Goal: Communication & Community: Answer question/provide support

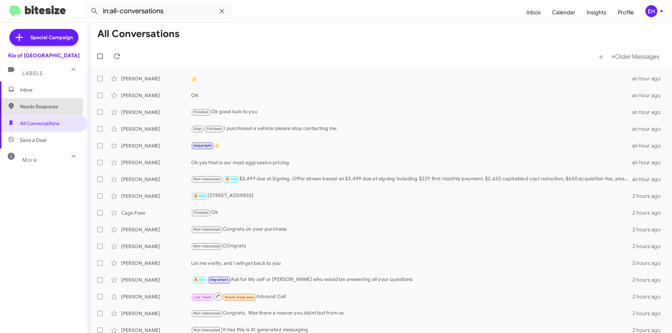
click at [37, 105] on span "Needs Response" at bounding box center [49, 106] width 59 height 7
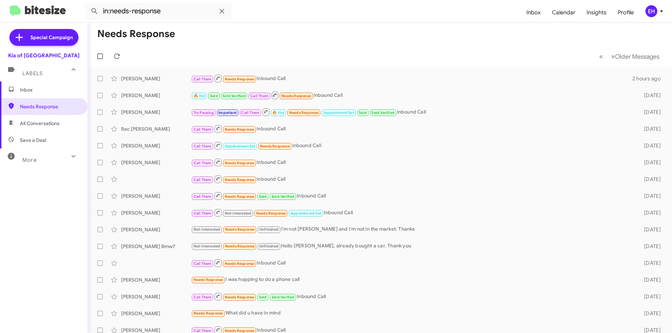
drag, startPoint x: 31, startPoint y: 144, endPoint x: 31, endPoint y: 123, distance: 21.0
click at [31, 144] on span "Save a Deal" at bounding box center [43, 140] width 87 height 17
type input "in:not-interested"
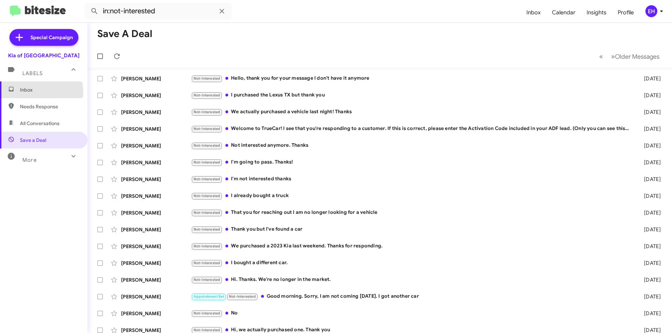
click at [37, 92] on span "Inbox" at bounding box center [49, 89] width 59 height 7
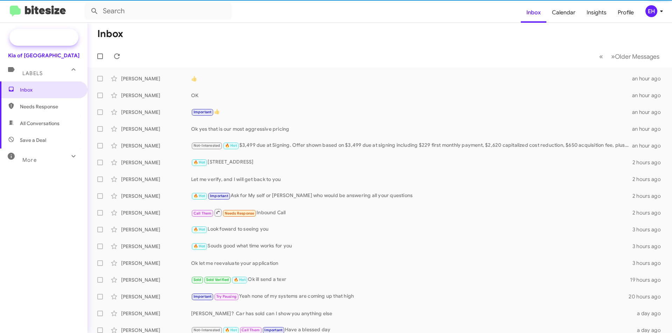
click at [40, 34] on span "Special Campaign" at bounding box center [51, 37] width 42 height 7
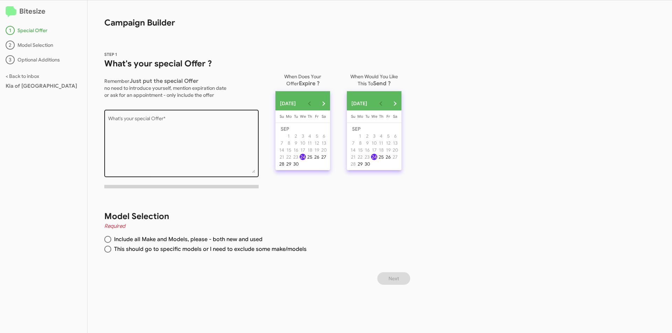
click at [143, 132] on textarea "What's your special Offer *" at bounding box center [181, 145] width 147 height 57
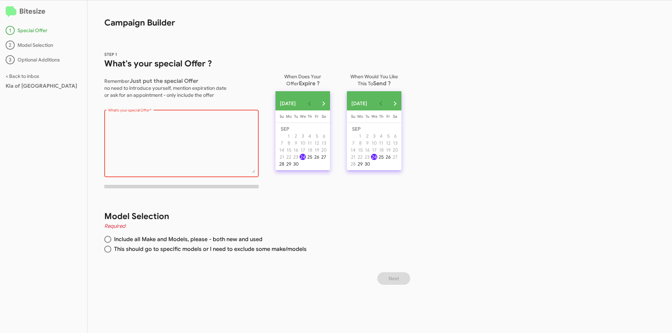
click at [138, 135] on textarea "What's your special Offer *" at bounding box center [181, 145] width 147 height 57
paste textarea "Hi [Buyer Name], Thanks for your interest in the vehicles we have available! If…"
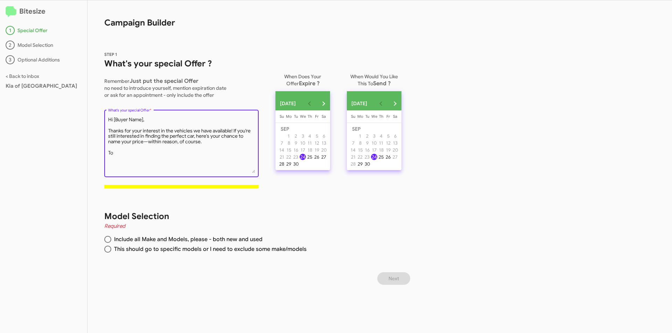
click at [190, 144] on textarea "What's your special Offer *" at bounding box center [181, 145] width 147 height 57
drag, startPoint x: 114, startPoint y: 155, endPoint x: 94, endPoint y: 154, distance: 19.9
click at [94, 154] on div "STEP 1 What's your special Offer ? Remember Just put the special Offer no need …" at bounding box center [249, 114] width 325 height 160
type textarea "Hi [Buyer Name], Thanks for your interest in the vehicles we have available! If…"
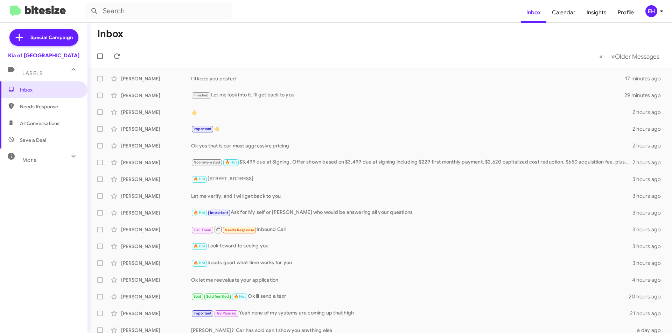
click at [253, 38] on mat-toolbar-row "Inbox" at bounding box center [379, 34] width 584 height 22
click at [35, 96] on span "Inbox" at bounding box center [43, 90] width 87 height 17
click at [30, 113] on span "Needs Response" at bounding box center [43, 106] width 87 height 17
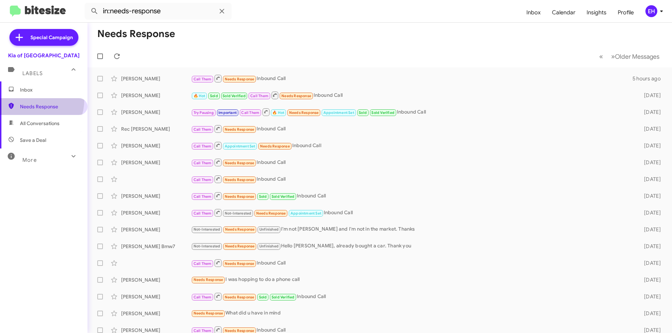
click at [27, 99] on span "Needs Response" at bounding box center [43, 106] width 87 height 17
click at [38, 130] on span "All Conversations" at bounding box center [43, 123] width 87 height 17
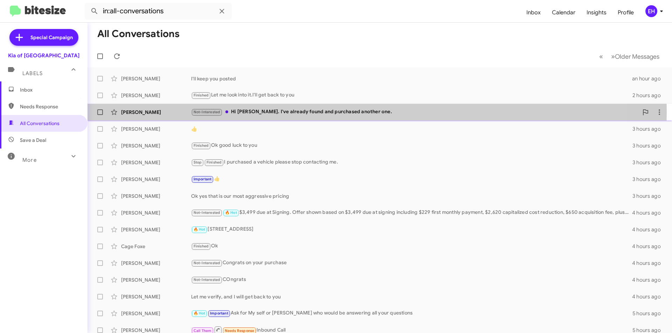
click at [336, 113] on div "Not-Interested Hi [PERSON_NAME]. I've already found and purchased another one." at bounding box center [414, 112] width 447 height 8
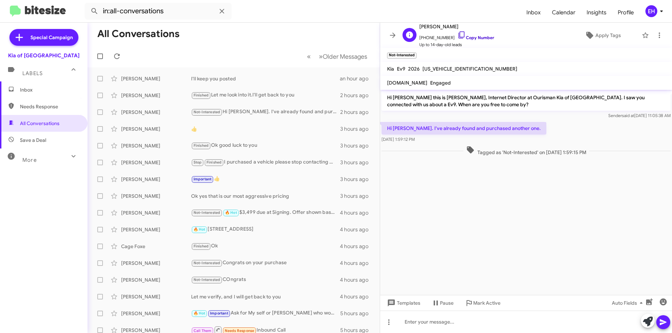
click at [475, 37] on link "Copy Number" at bounding box center [475, 37] width 37 height 5
click at [494, 305] on span "Mark Active" at bounding box center [486, 303] width 27 height 13
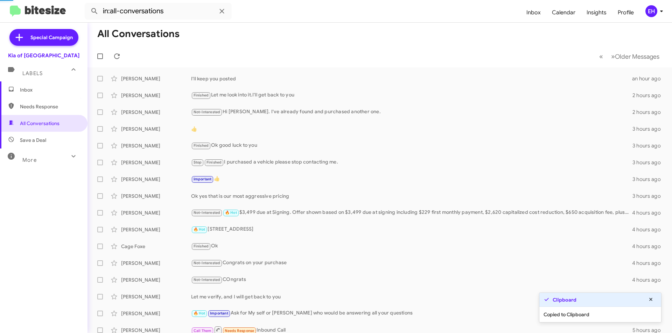
click at [494, 305] on span "[PERSON_NAME] Let me verify, and I will get back to you 4 hours ago" at bounding box center [379, 297] width 584 height 17
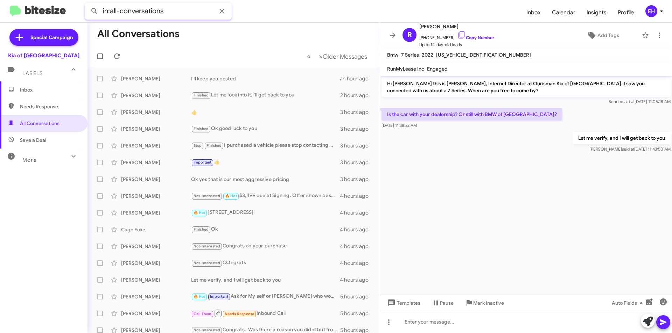
click at [191, 12] on input "in:all-conversations" at bounding box center [158, 11] width 147 height 17
drag, startPoint x: 186, startPoint y: 12, endPoint x: 35, endPoint y: 24, distance: 152.0
click at [38, 24] on div "in:all-conversations Inbox Calendar Insights Profile EH Special Campaign Kia of…" at bounding box center [336, 166] width 672 height 333
click at [87, 4] on button at bounding box center [94, 11] width 14 height 14
type input "corns"
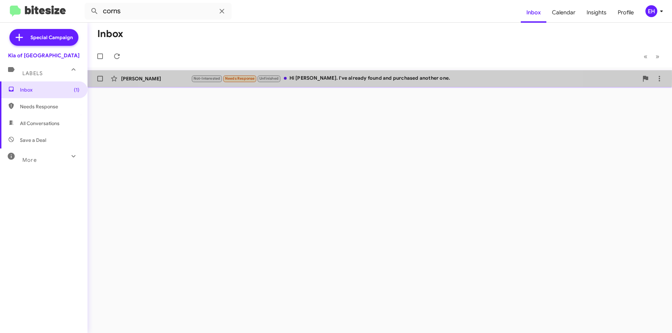
click at [360, 78] on div "Not-Interested Needs Response Unfinished Hi [PERSON_NAME]. I've already found a…" at bounding box center [414, 79] width 447 height 8
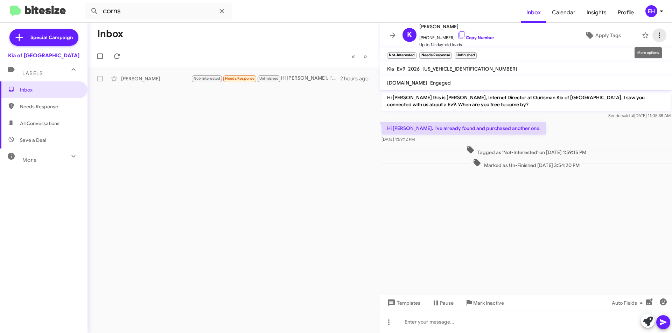
click at [656, 33] on icon at bounding box center [659, 35] width 8 height 8
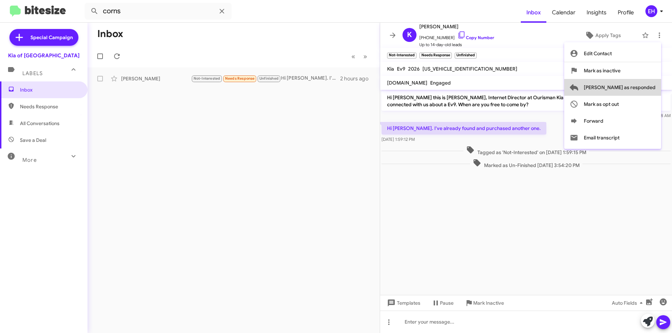
click at [644, 87] on span "[PERSON_NAME] as responded" at bounding box center [620, 87] width 72 height 17
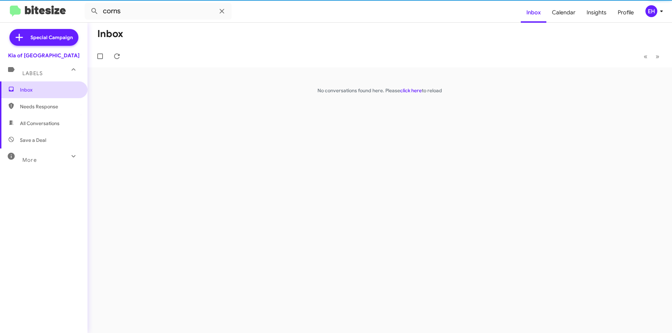
click at [27, 92] on span "Inbox" at bounding box center [49, 89] width 59 height 7
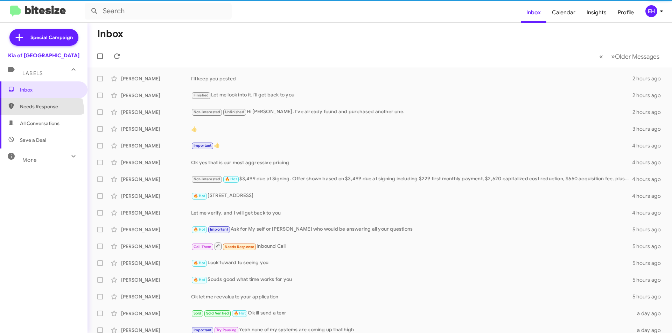
click at [34, 111] on span "Needs Response" at bounding box center [43, 106] width 87 height 17
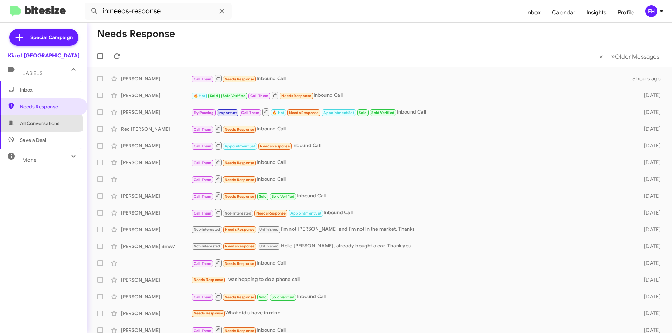
click at [31, 126] on span "All Conversations" at bounding box center [40, 123] width 40 height 7
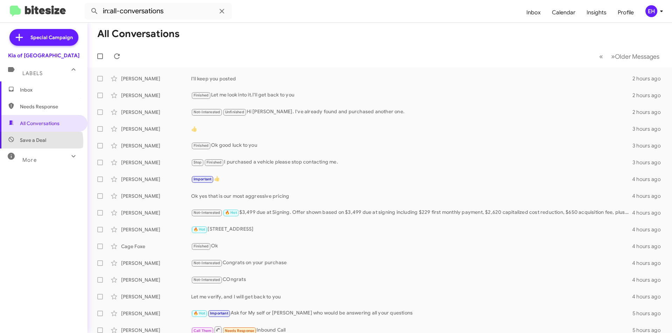
click at [36, 142] on span "Save a Deal" at bounding box center [33, 140] width 26 height 7
type input "in:not-interested"
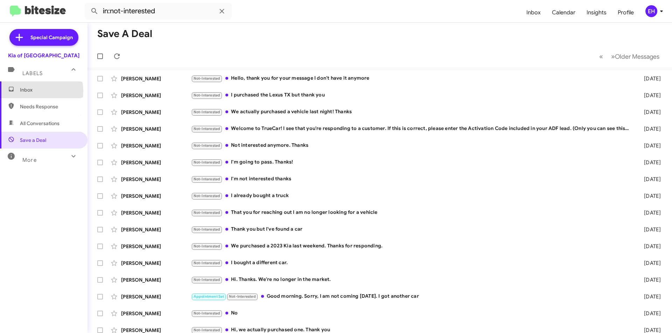
click at [31, 91] on span "Inbox" at bounding box center [49, 89] width 59 height 7
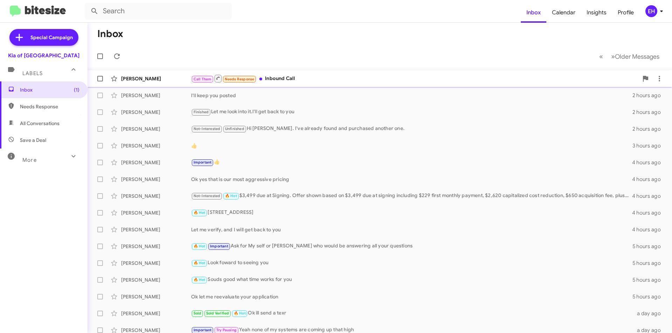
click at [281, 80] on div "Call Them Needs Response Inbound Call" at bounding box center [414, 78] width 447 height 9
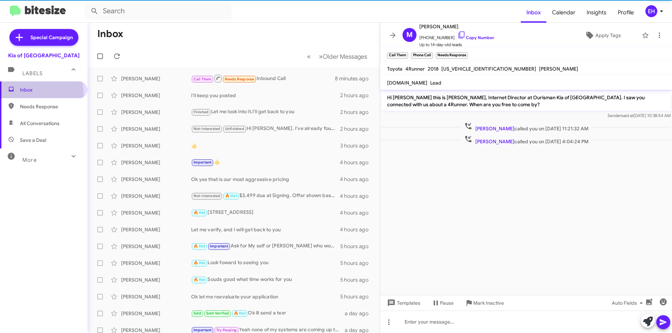
click at [28, 94] on span "Inbox" at bounding box center [43, 90] width 87 height 17
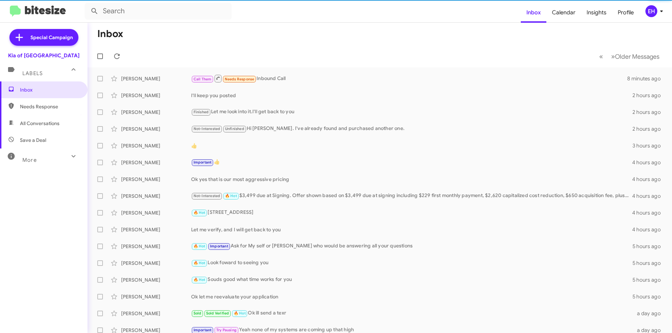
click at [35, 107] on span "Needs Response" at bounding box center [49, 106] width 59 height 7
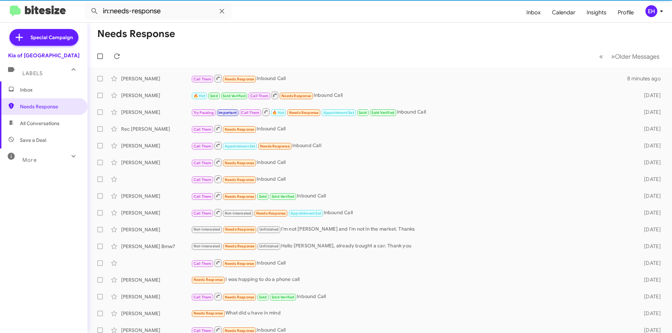
click at [35, 122] on span "All Conversations" at bounding box center [40, 123] width 40 height 7
type input "in:all-conversations"
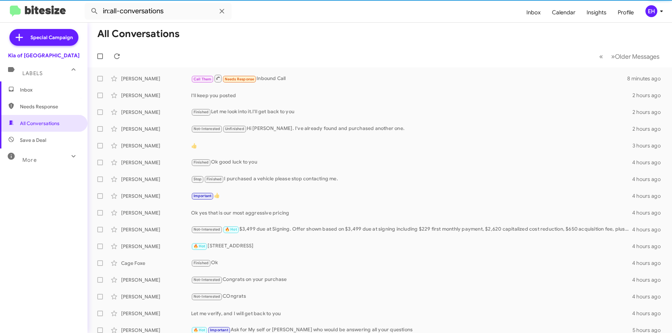
click at [38, 87] on span "Inbox" at bounding box center [49, 89] width 59 height 7
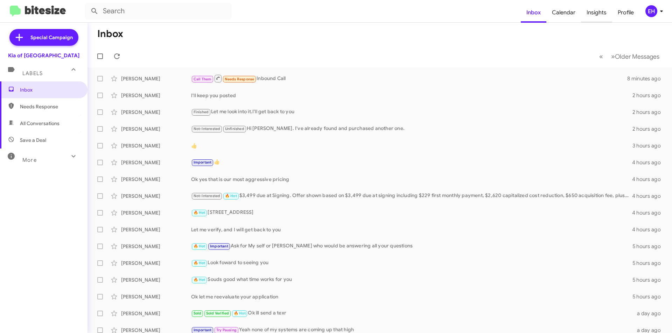
click at [606, 15] on span "Insights" at bounding box center [596, 12] width 31 height 20
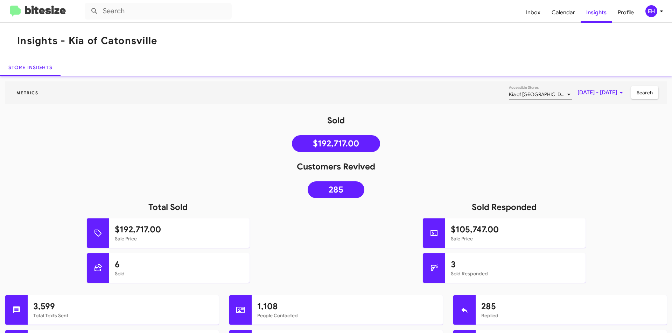
click at [27, 16] on img at bounding box center [38, 12] width 56 height 12
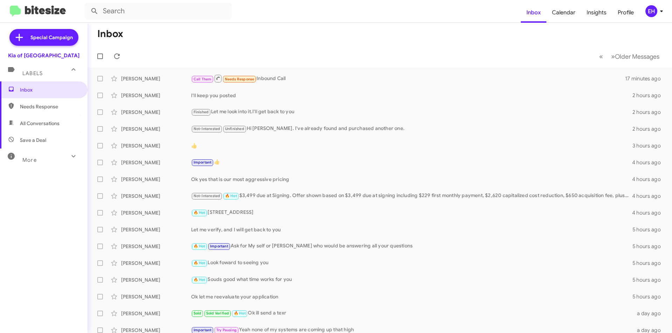
click at [35, 106] on span "Needs Response" at bounding box center [49, 106] width 59 height 7
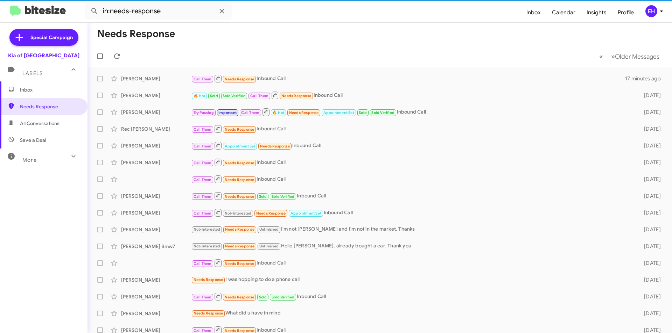
click at [33, 123] on span "All Conversations" at bounding box center [40, 123] width 40 height 7
type input "in:all-conversations"
